Goal: Task Accomplishment & Management: Manage account settings

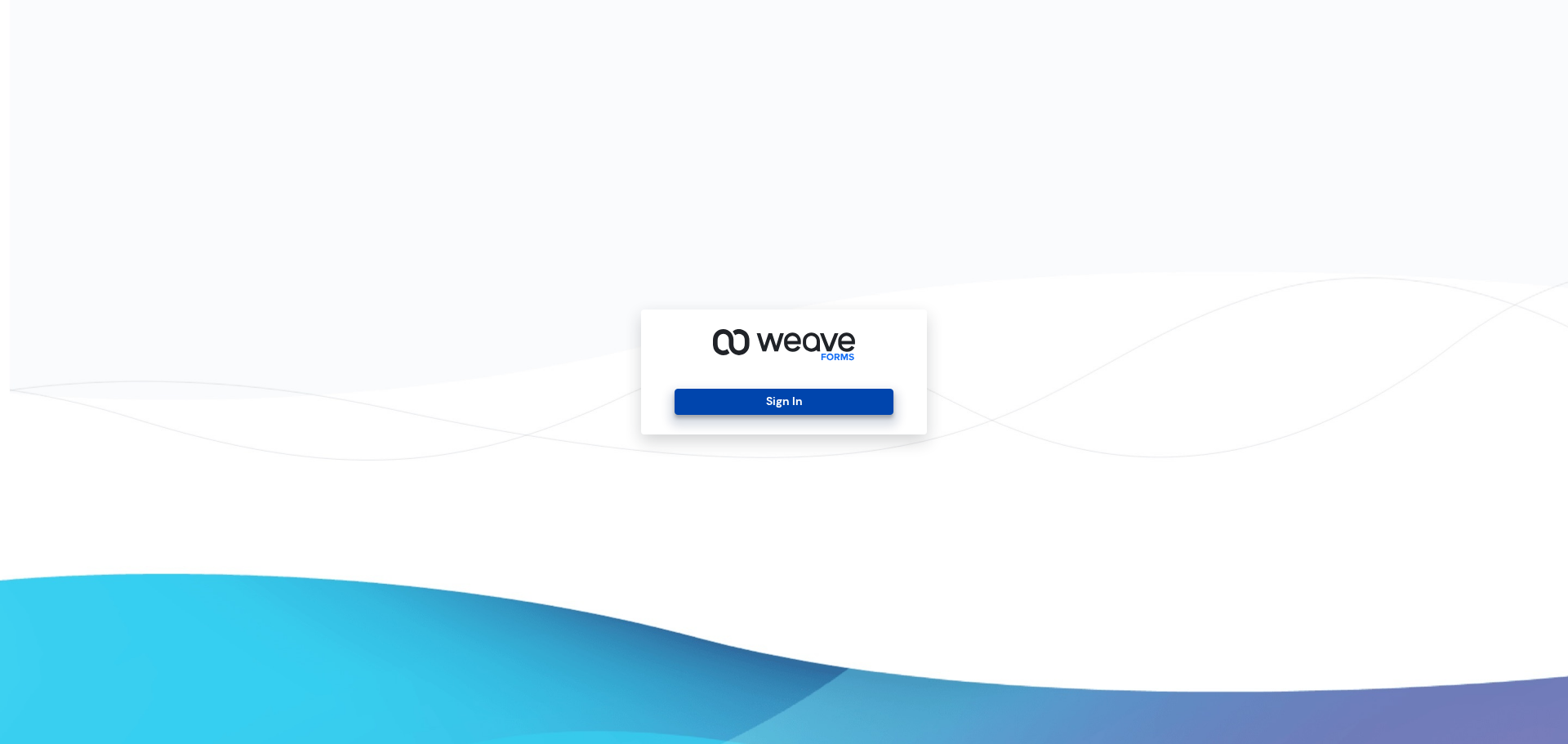
click at [794, 402] on button "Sign In" at bounding box center [783, 402] width 218 height 26
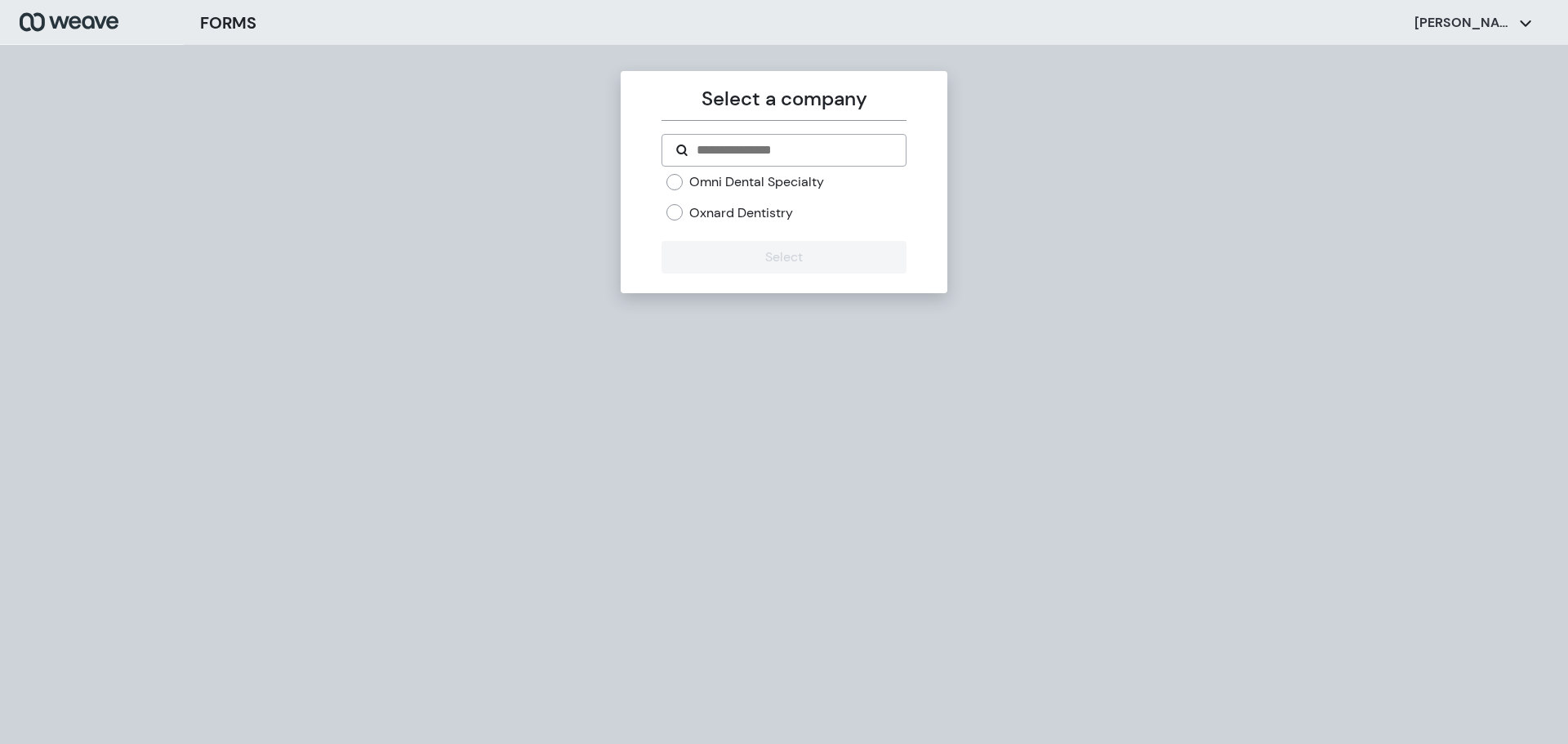
click at [749, 212] on label "Oxnard Dentistry" at bounding box center [742, 212] width 104 height 18
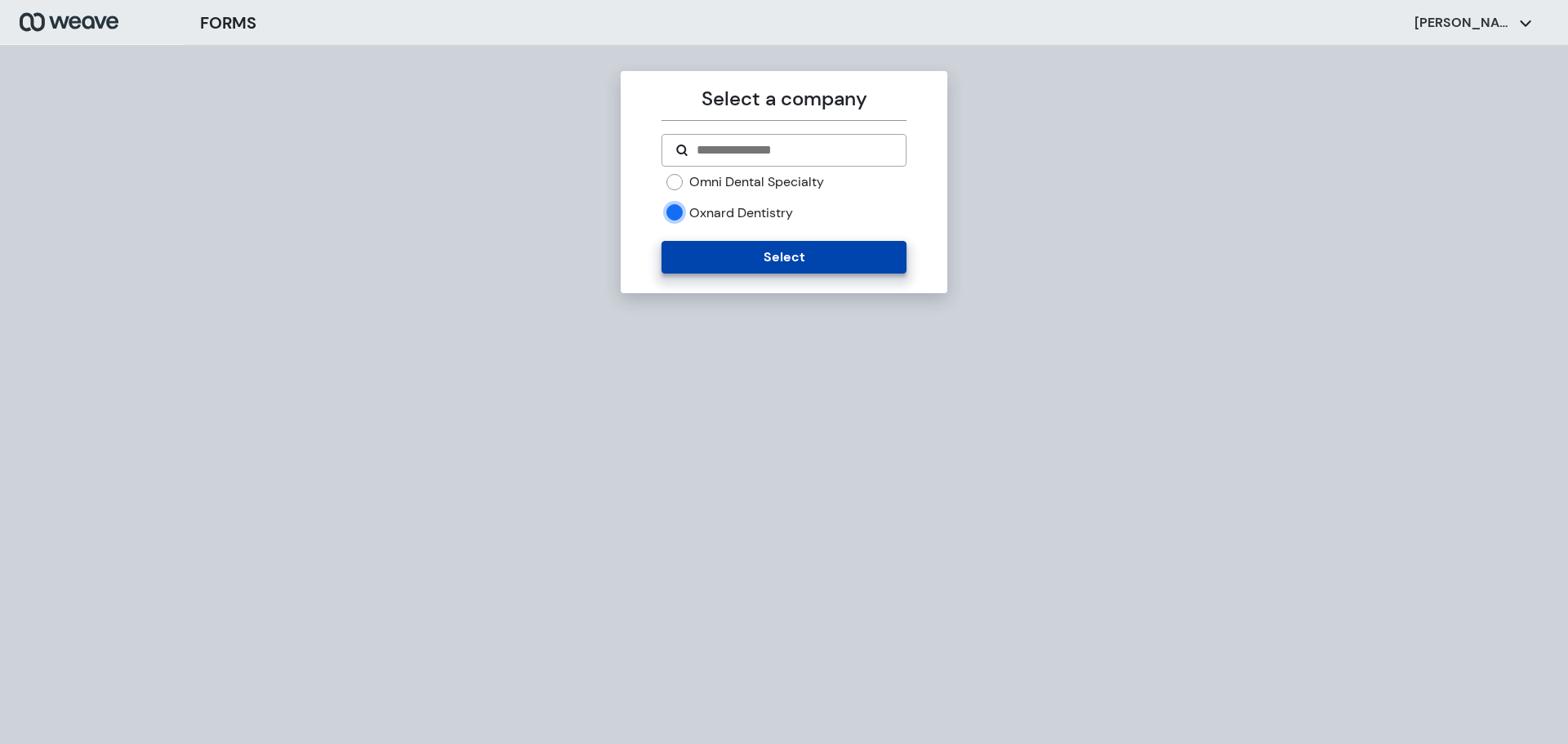
click at [753, 256] on button "Select" at bounding box center [783, 256] width 244 height 33
